Goal: Check status

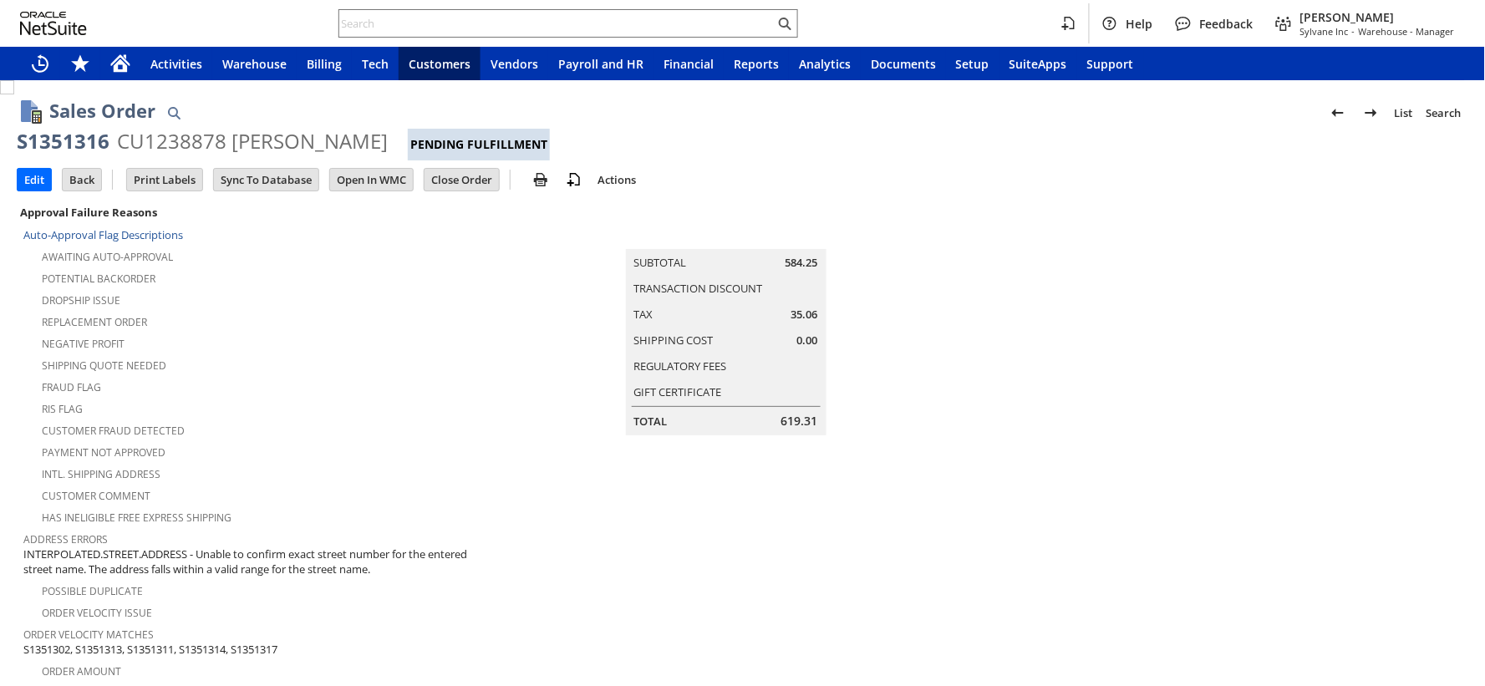
scroll to position [1031, 0]
click at [323, 375] on div "Fraud Flag" at bounding box center [261, 385] width 477 height 20
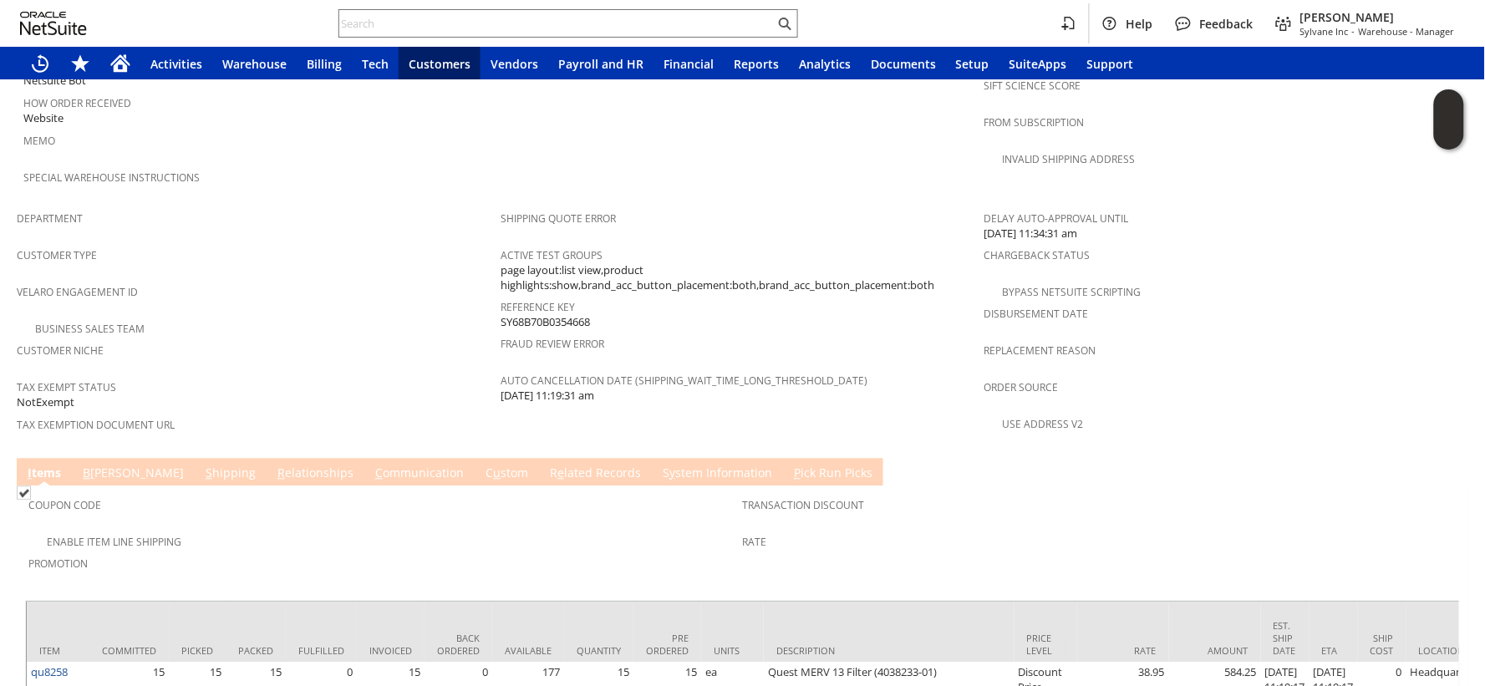
scroll to position [1031, 0]
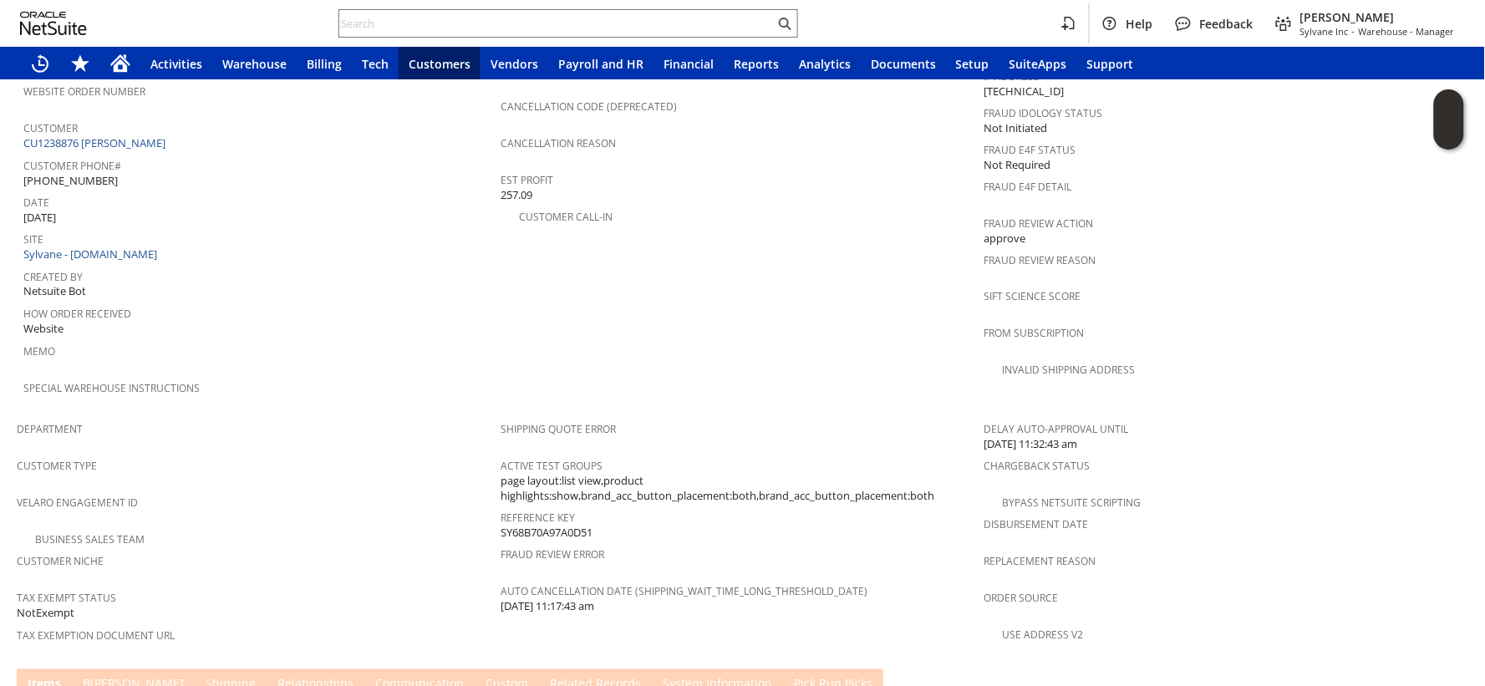
scroll to position [1031, 0]
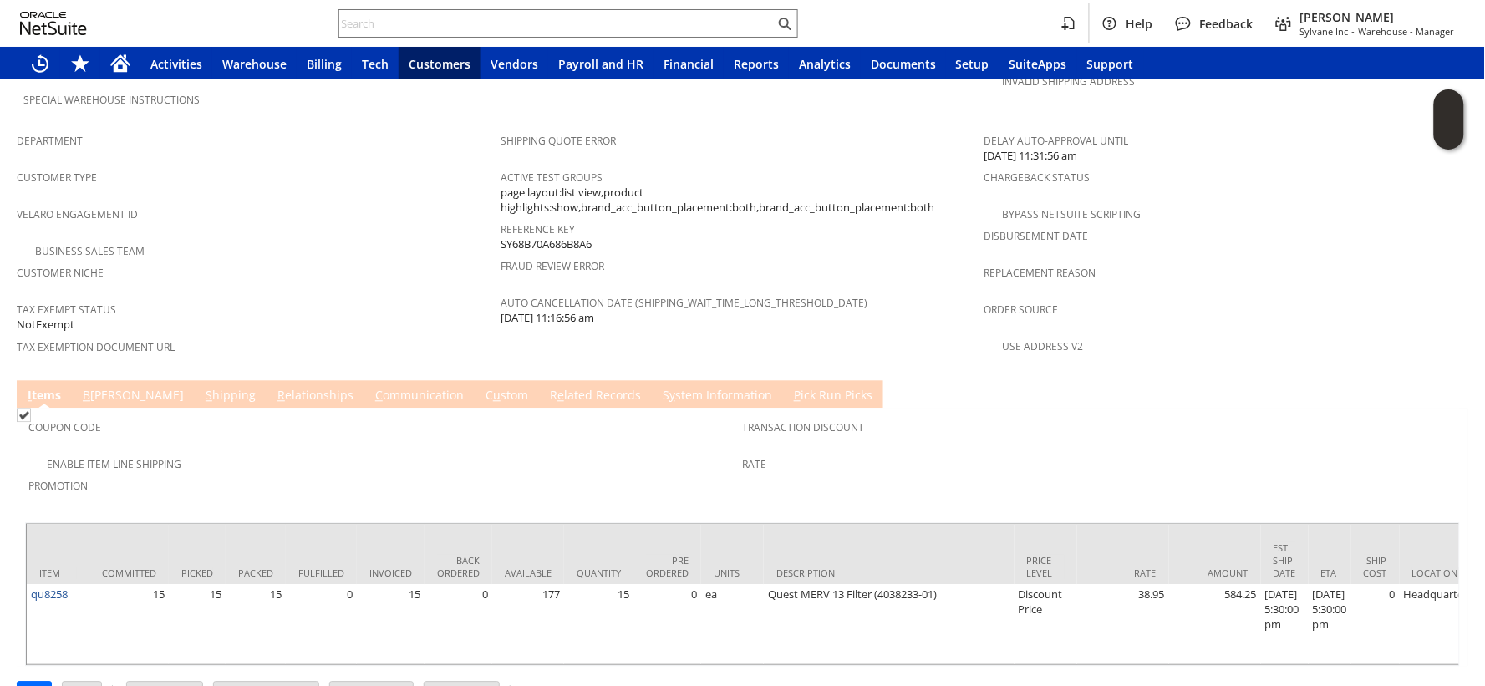
scroll to position [1031, 0]
